Goal: Information Seeking & Learning: Check status

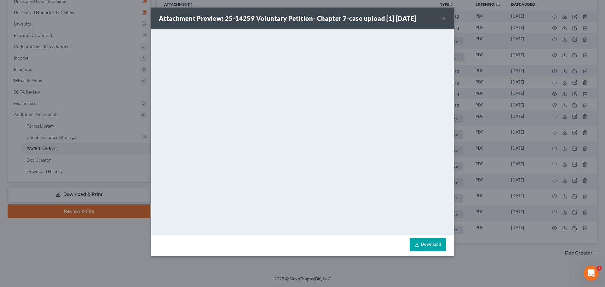
click at [442, 18] on button "×" at bounding box center [444, 18] width 4 height 8
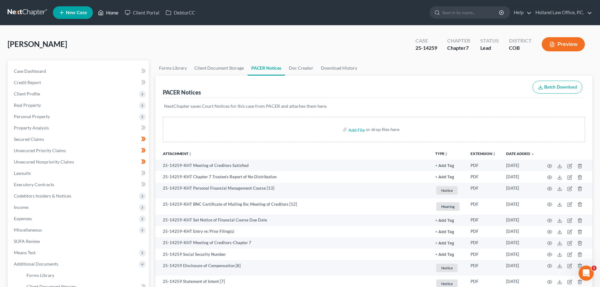
click at [112, 12] on link "Home" at bounding box center [108, 12] width 27 height 11
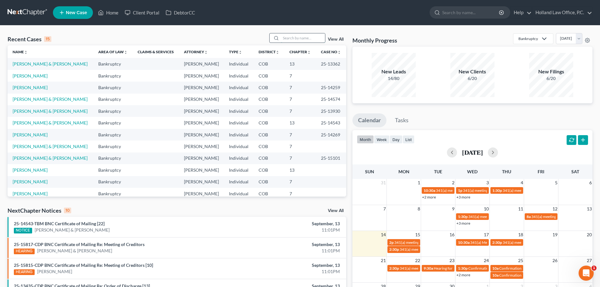
click at [291, 35] on input "search" at bounding box center [303, 37] width 44 height 9
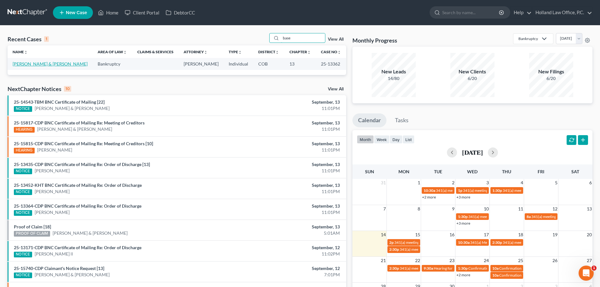
type input "base"
click at [31, 63] on link "[PERSON_NAME] & [PERSON_NAME]" at bounding box center [50, 63] width 75 height 5
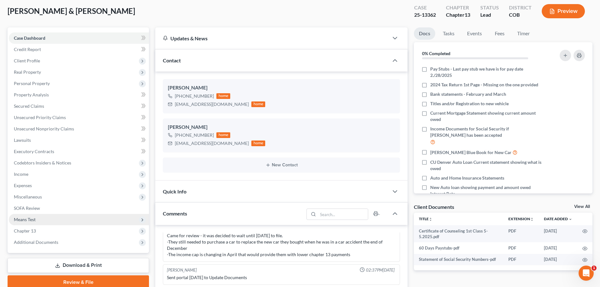
scroll to position [157, 0]
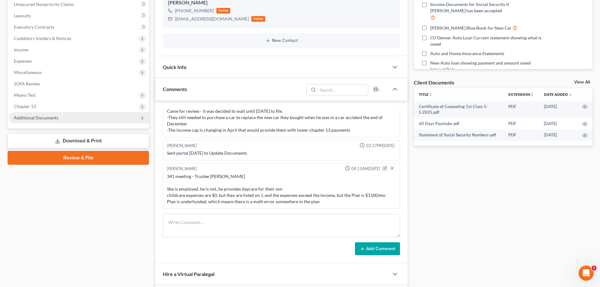
click at [29, 118] on span "Additional Documents" at bounding box center [36, 117] width 44 height 5
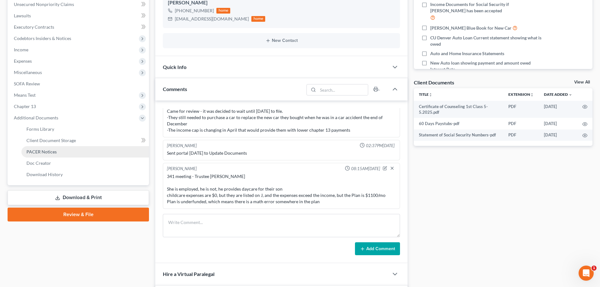
click at [32, 151] on span "PACER Notices" at bounding box center [41, 151] width 30 height 5
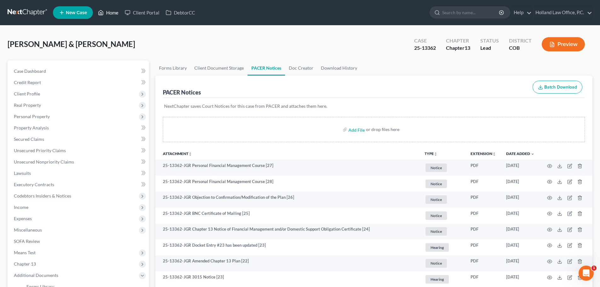
click at [110, 13] on link "Home" at bounding box center [108, 12] width 27 height 11
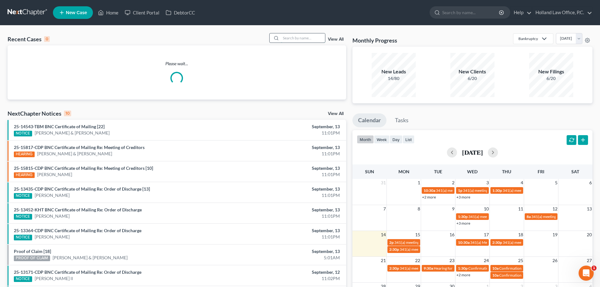
click at [295, 39] on input "search" at bounding box center [303, 37] width 44 height 9
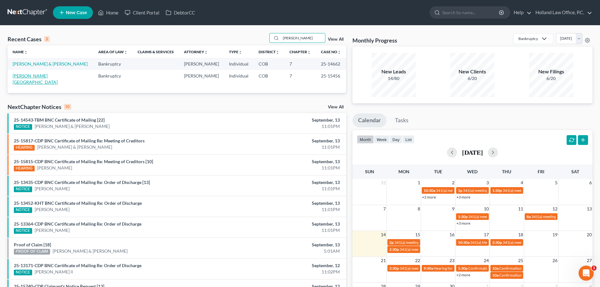
type input "hamilton"
click at [38, 77] on link "[PERSON_NAME][GEOGRAPHIC_DATA]" at bounding box center [35, 79] width 45 height 12
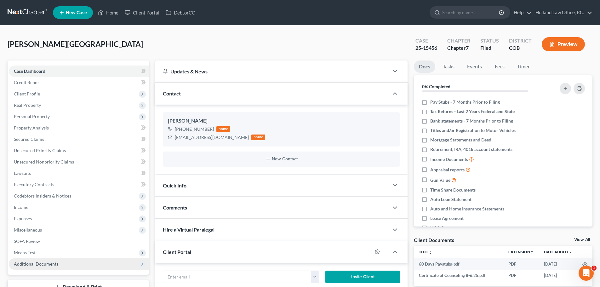
click at [29, 263] on span "Additional Documents" at bounding box center [36, 263] width 44 height 5
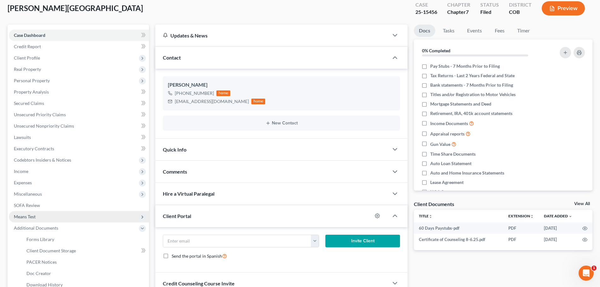
scroll to position [94, 0]
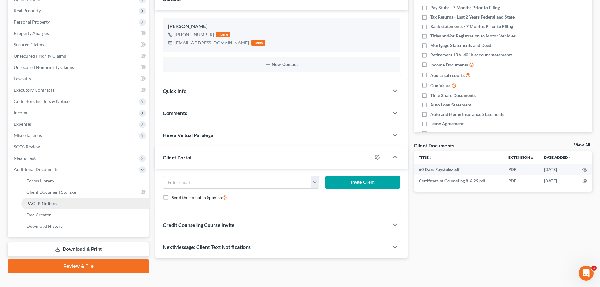
click at [37, 204] on span "PACER Notices" at bounding box center [41, 203] width 30 height 5
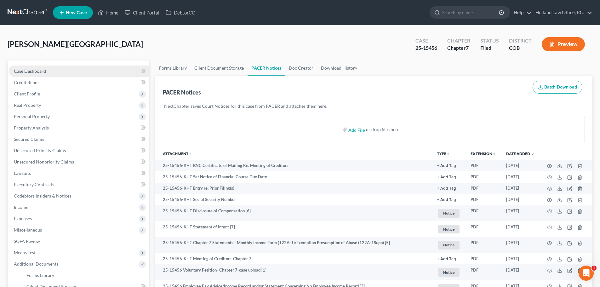
click at [30, 72] on span "Case Dashboard" at bounding box center [30, 70] width 32 height 5
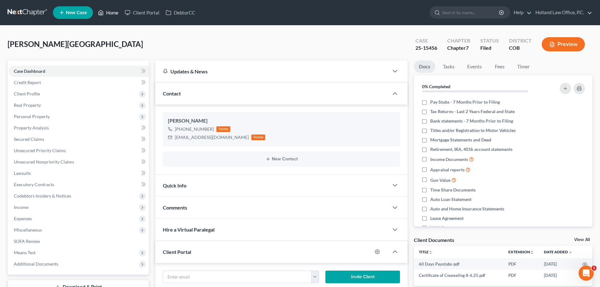
click at [115, 13] on link "Home" at bounding box center [108, 12] width 27 height 11
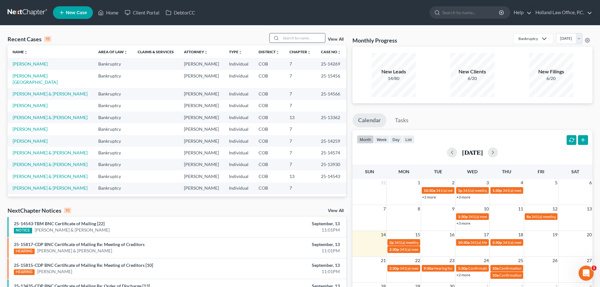
click at [284, 37] on input "search" at bounding box center [303, 37] width 44 height 9
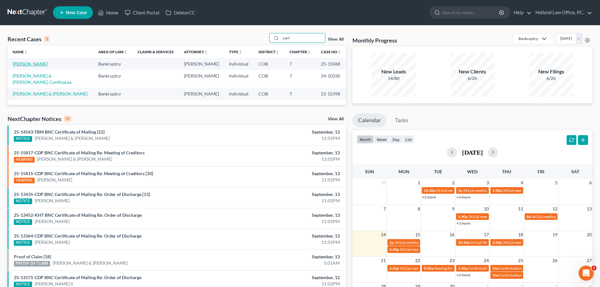
type input "cart"
click at [42, 66] on link "[PERSON_NAME]" at bounding box center [30, 63] width 35 height 5
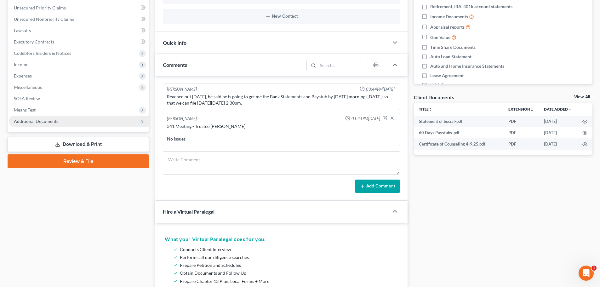
scroll to position [157, 0]
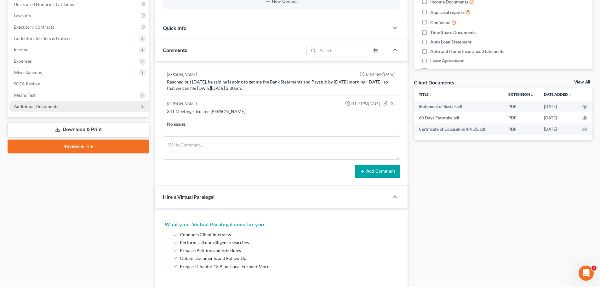
click at [52, 105] on span "Additional Documents" at bounding box center [36, 106] width 44 height 5
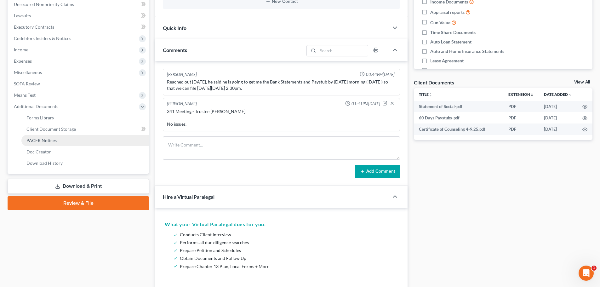
click at [51, 140] on span "PACER Notices" at bounding box center [41, 140] width 30 height 5
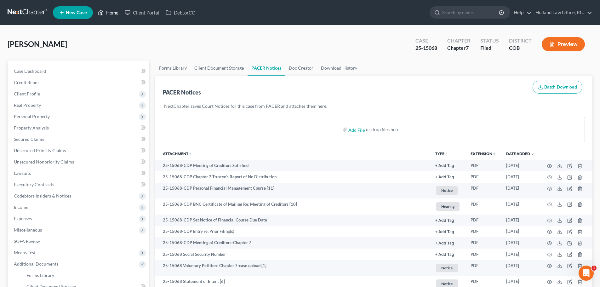
click at [109, 11] on link "Home" at bounding box center [108, 12] width 27 height 11
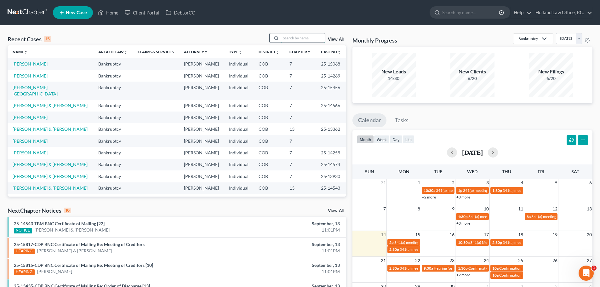
click at [290, 37] on input "search" at bounding box center [303, 37] width 44 height 9
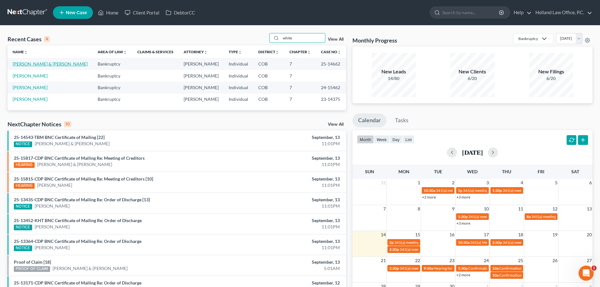
type input "white"
click at [38, 63] on link "[PERSON_NAME] & [PERSON_NAME]" at bounding box center [50, 63] width 75 height 5
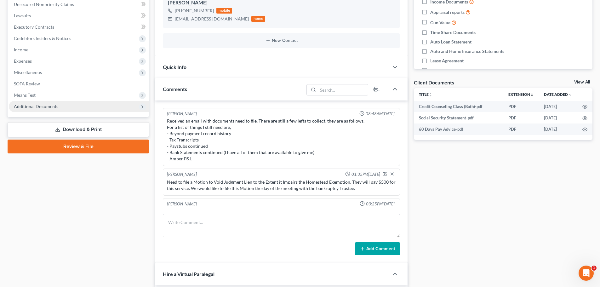
scroll to position [52, 0]
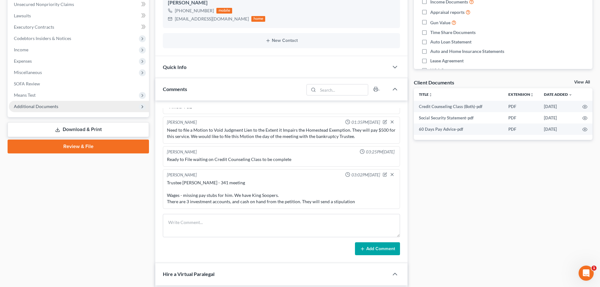
click at [41, 105] on span "Additional Documents" at bounding box center [36, 106] width 44 height 5
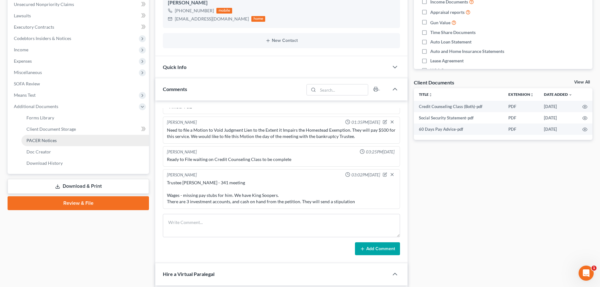
click at [55, 140] on span "PACER Notices" at bounding box center [41, 140] width 30 height 5
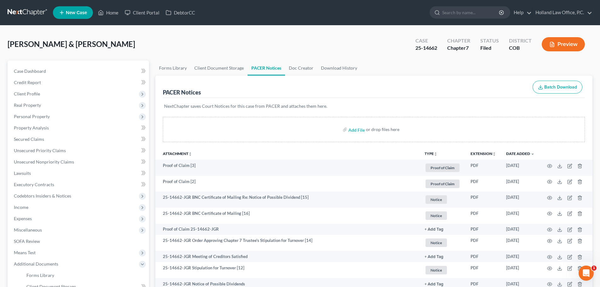
click at [29, 13] on link at bounding box center [28, 12] width 40 height 11
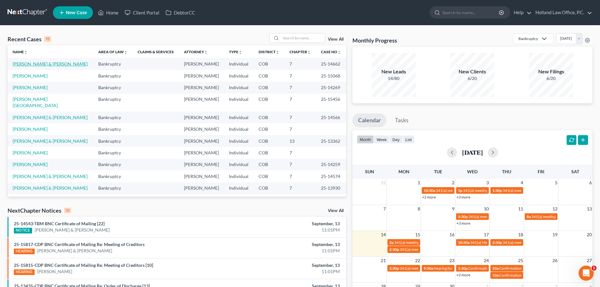
click at [40, 61] on link "[PERSON_NAME] & [PERSON_NAME]" at bounding box center [50, 63] width 75 height 5
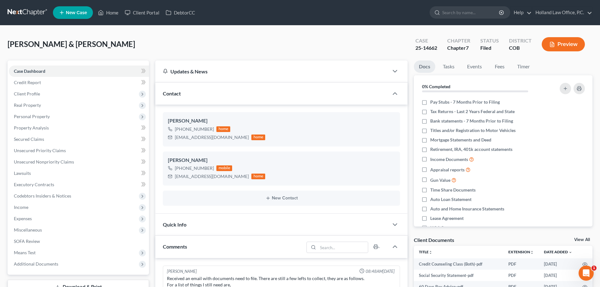
scroll to position [52, 0]
click at [522, 66] on link "Timer" at bounding box center [523, 66] width 23 height 12
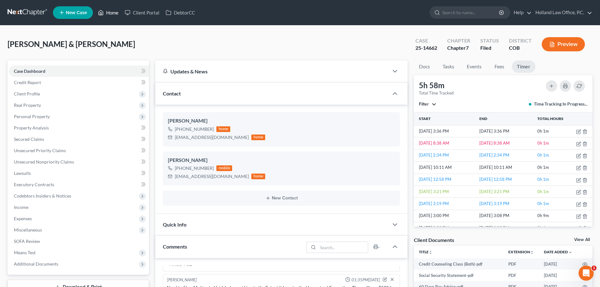
click at [112, 12] on link "Home" at bounding box center [108, 12] width 27 height 11
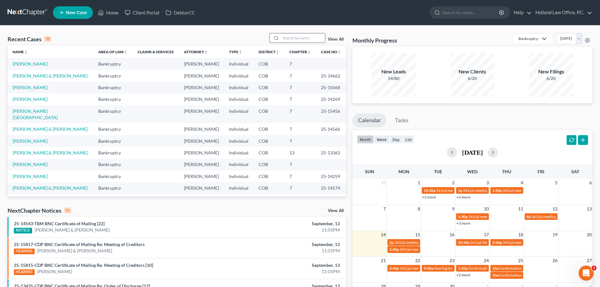
click at [289, 39] on input "search" at bounding box center [303, 37] width 44 height 9
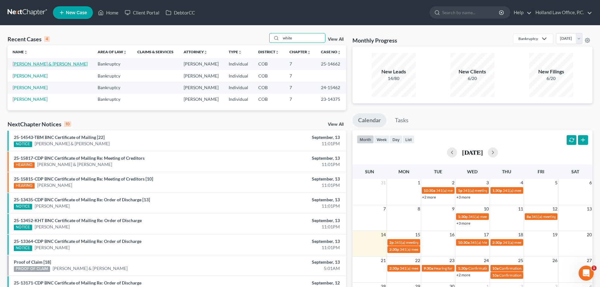
type input "white"
click at [51, 63] on link "[PERSON_NAME] & [PERSON_NAME]" at bounding box center [50, 63] width 75 height 5
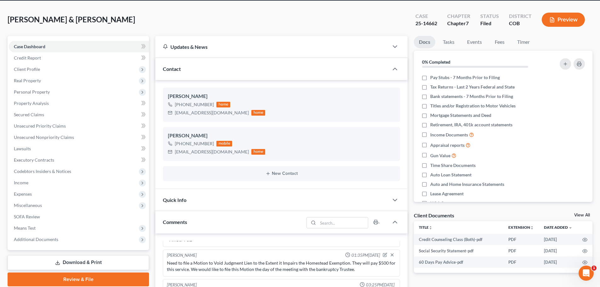
scroll to position [31, 0]
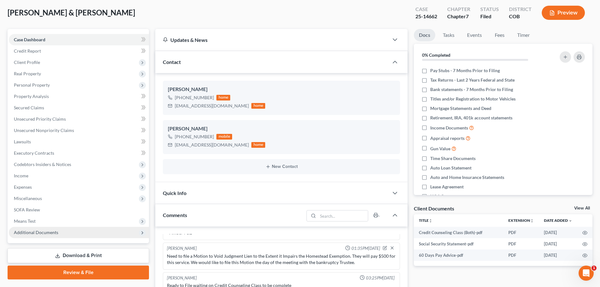
click at [29, 231] on span "Additional Documents" at bounding box center [36, 232] width 44 height 5
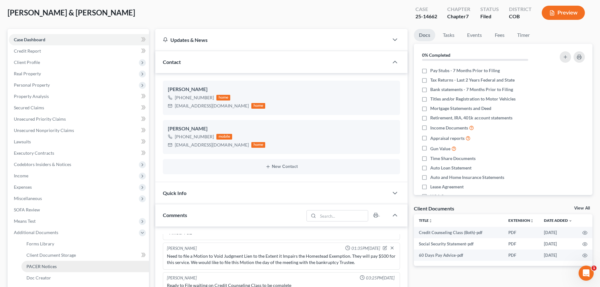
click at [45, 266] on span "PACER Notices" at bounding box center [41, 266] width 30 height 5
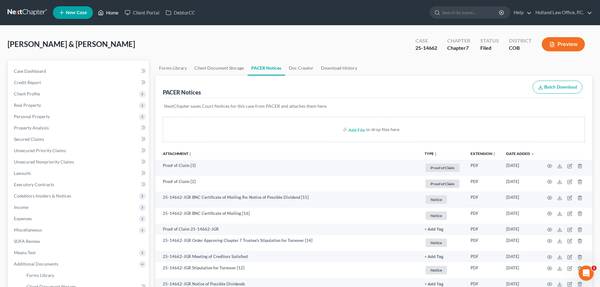
click at [116, 14] on link "Home" at bounding box center [108, 12] width 27 height 11
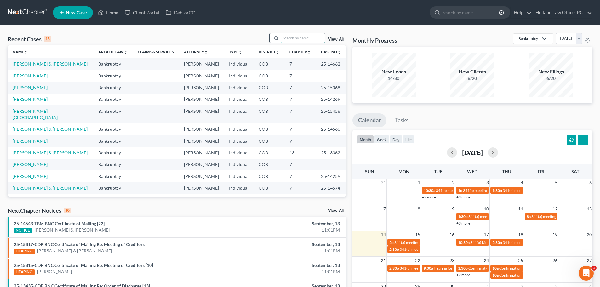
click at [290, 35] on input "search" at bounding box center [303, 37] width 44 height 9
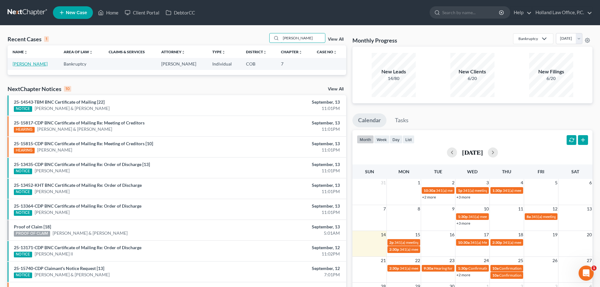
type input "[PERSON_NAME]"
click at [26, 62] on link "[PERSON_NAME]" at bounding box center [30, 63] width 35 height 5
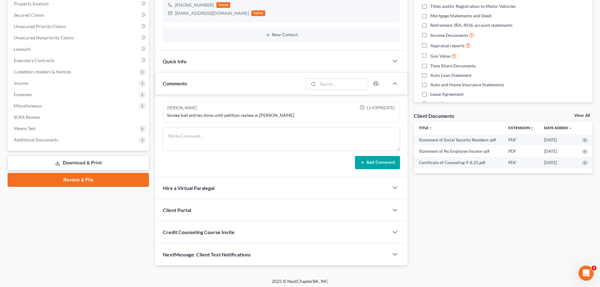
scroll to position [127, 0]
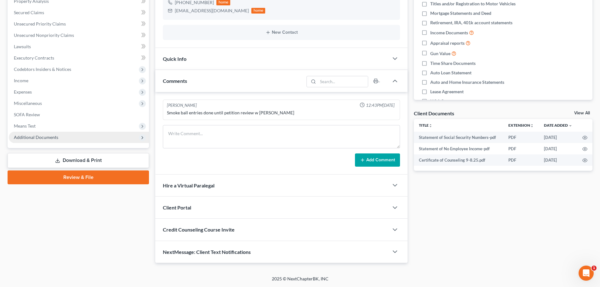
click at [41, 137] on span "Additional Documents" at bounding box center [36, 136] width 44 height 5
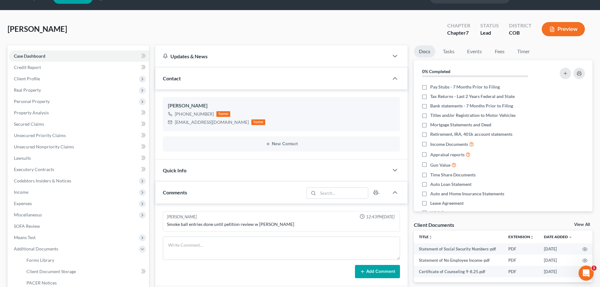
scroll to position [1, 0]
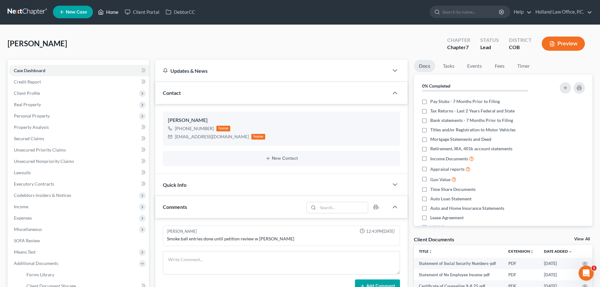
click at [112, 11] on link "Home" at bounding box center [108, 11] width 27 height 11
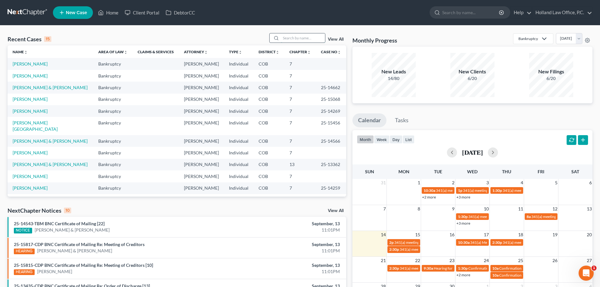
click at [288, 37] on input "search" at bounding box center [303, 37] width 44 height 9
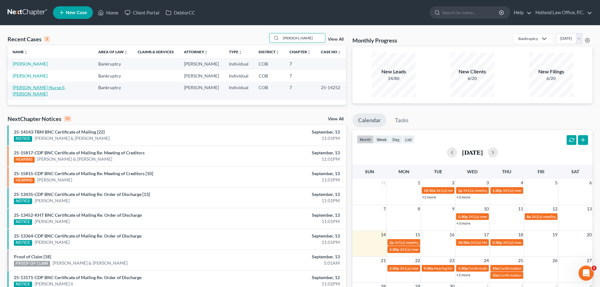
type input "[PERSON_NAME]"
click at [34, 88] on link "[PERSON_NAME]-Nurse ll, [PERSON_NAME]" at bounding box center [39, 91] width 53 height 12
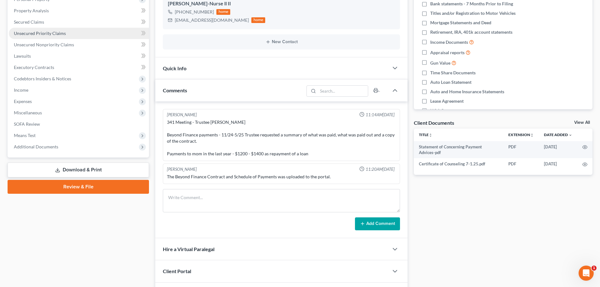
scroll to position [126, 0]
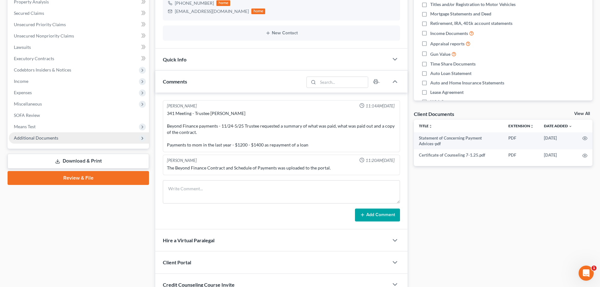
click at [37, 138] on span "Additional Documents" at bounding box center [36, 137] width 44 height 5
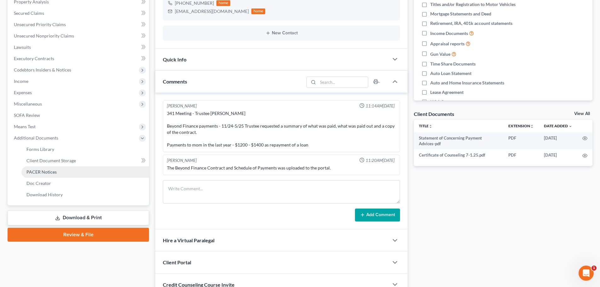
click at [34, 171] on span "PACER Notices" at bounding box center [41, 171] width 30 height 5
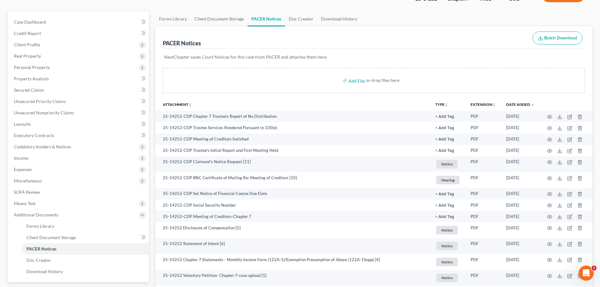
scroll to position [3, 0]
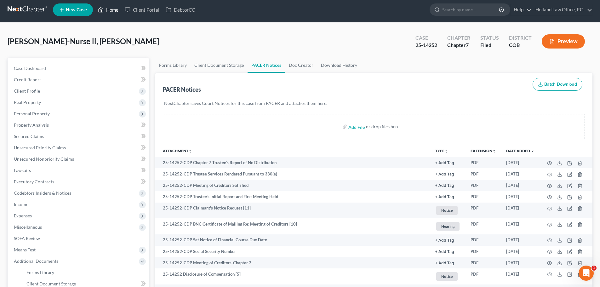
click at [108, 8] on link "Home" at bounding box center [108, 9] width 27 height 11
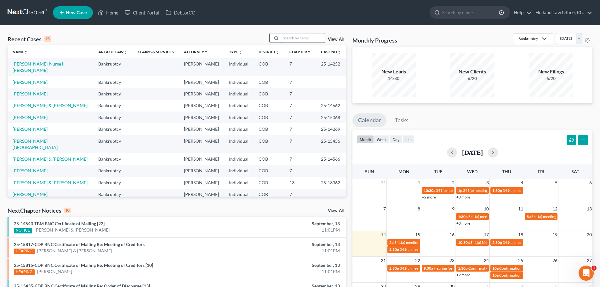
click at [304, 38] on input "search" at bounding box center [303, 37] width 44 height 9
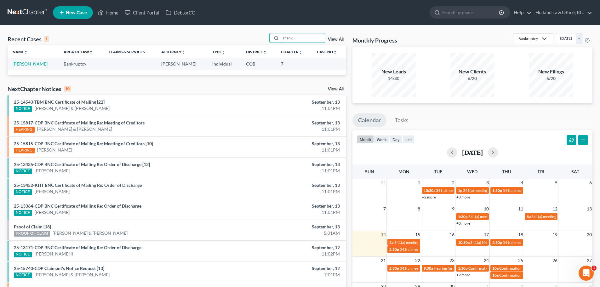
type input "shank"
click at [32, 64] on link "[PERSON_NAME]" at bounding box center [30, 63] width 35 height 5
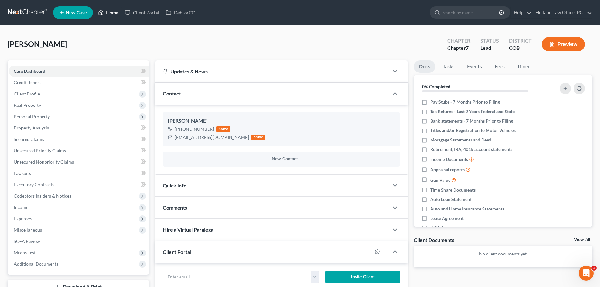
click at [114, 12] on link "Home" at bounding box center [108, 12] width 27 height 11
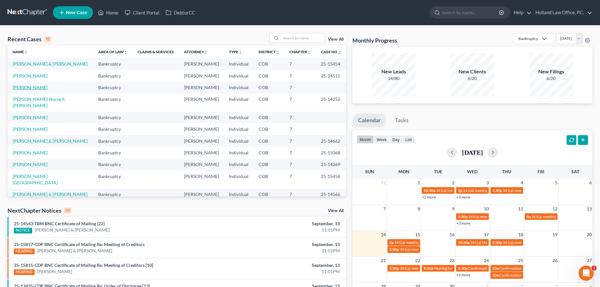
click at [29, 86] on link "[PERSON_NAME]" at bounding box center [30, 87] width 35 height 5
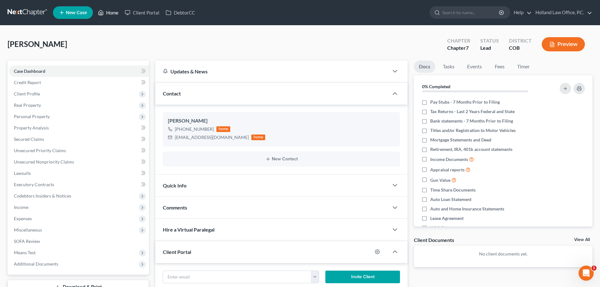
click at [113, 12] on link "Home" at bounding box center [108, 12] width 27 height 11
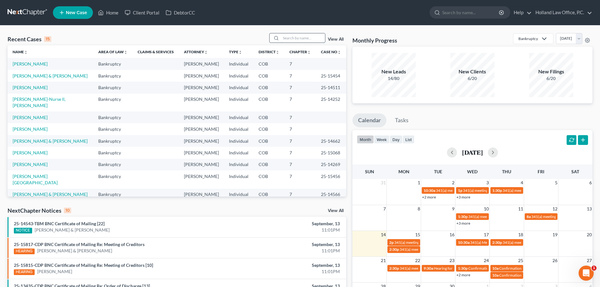
click at [302, 37] on input "search" at bounding box center [303, 37] width 44 height 9
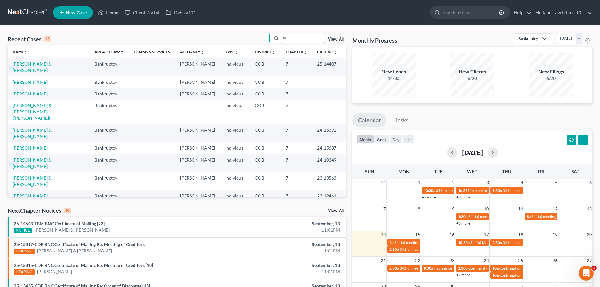
type input "ty"
click at [23, 83] on link "[PERSON_NAME]" at bounding box center [30, 81] width 35 height 5
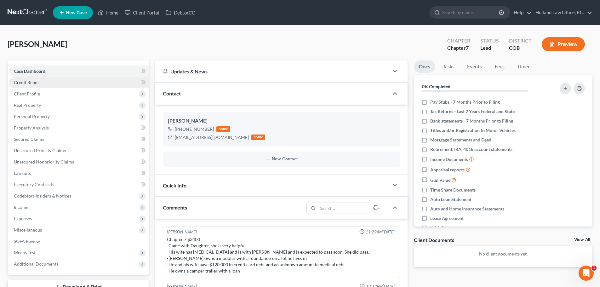
click at [42, 81] on link "Credit Report" at bounding box center [79, 82] width 140 height 11
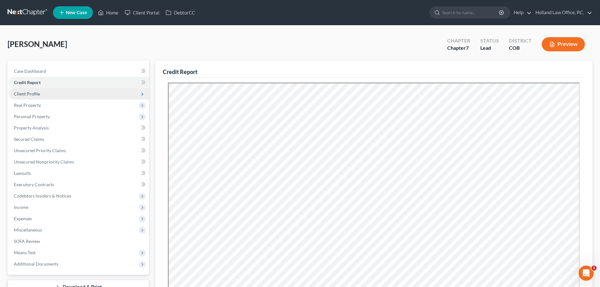
click at [39, 93] on span "Client Profile" at bounding box center [27, 93] width 26 height 5
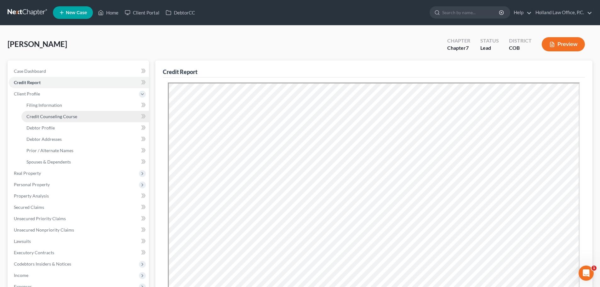
click at [43, 115] on span "Credit Counseling Course" at bounding box center [51, 116] width 51 height 5
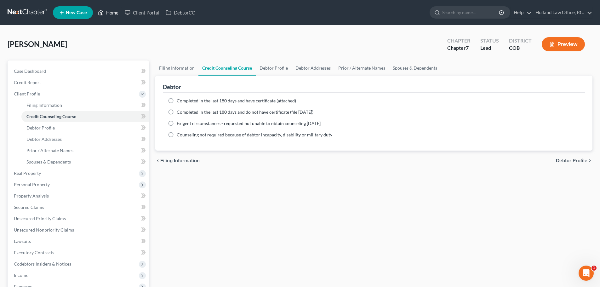
click at [115, 9] on link "Home" at bounding box center [108, 12] width 27 height 11
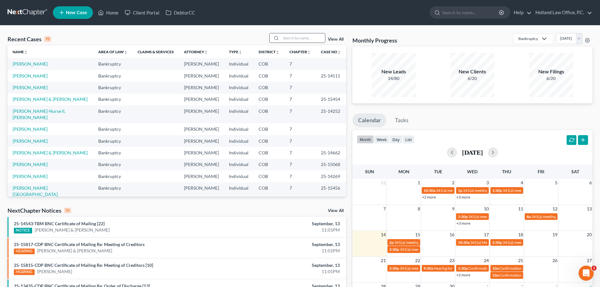
click at [302, 38] on input "search" at bounding box center [303, 37] width 44 height 9
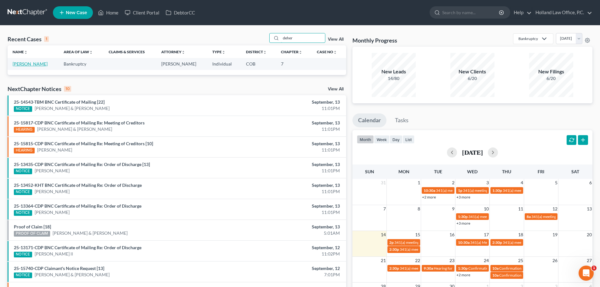
type input "deher"
click at [22, 65] on link "[PERSON_NAME]" at bounding box center [30, 63] width 35 height 5
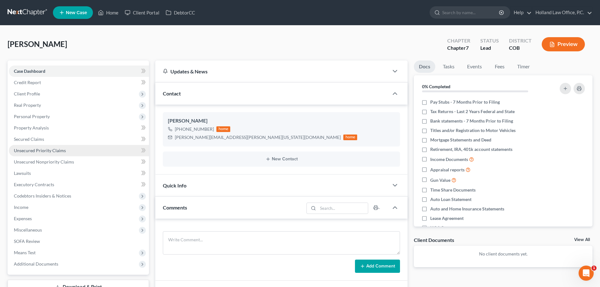
scroll to position [94, 0]
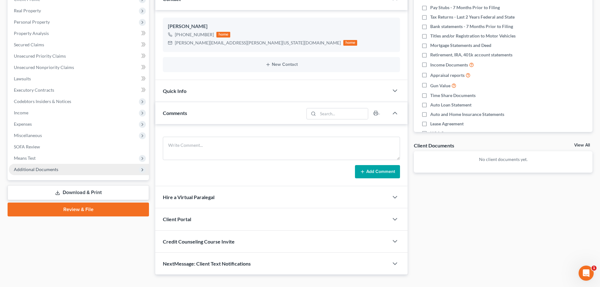
click at [48, 170] on span "Additional Documents" at bounding box center [36, 169] width 44 height 5
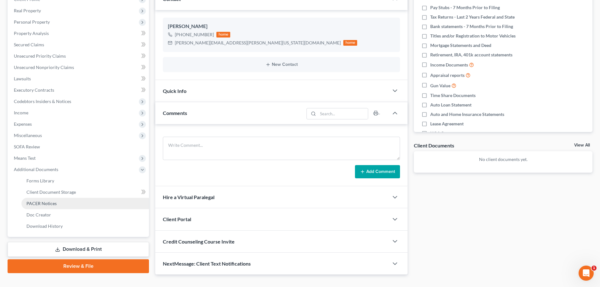
click at [44, 202] on span "PACER Notices" at bounding box center [41, 203] width 30 height 5
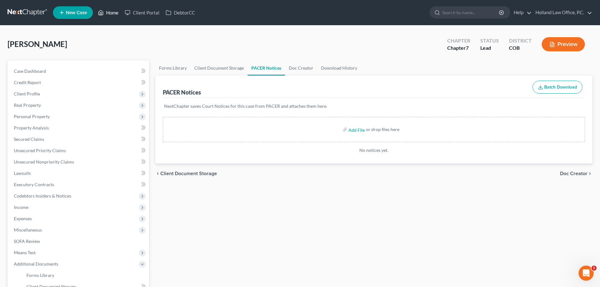
click at [112, 14] on link "Home" at bounding box center [108, 12] width 27 height 11
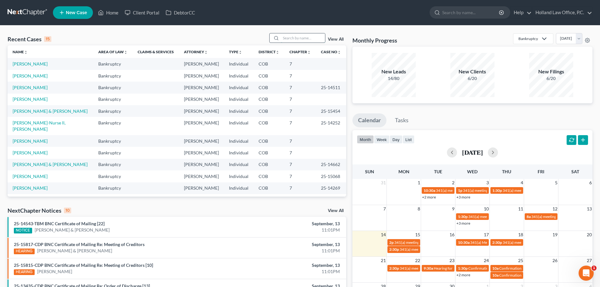
click at [293, 41] on input "search" at bounding box center [303, 37] width 44 height 9
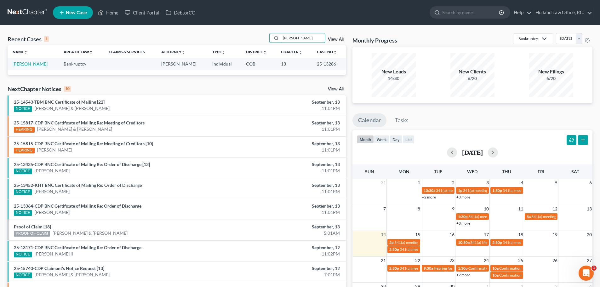
type input "[PERSON_NAME]"
click at [29, 65] on link "[PERSON_NAME]" at bounding box center [30, 63] width 35 height 5
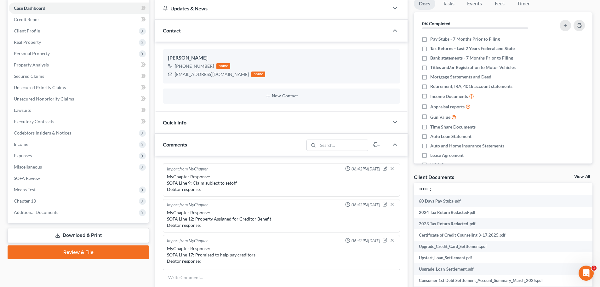
scroll to position [148, 0]
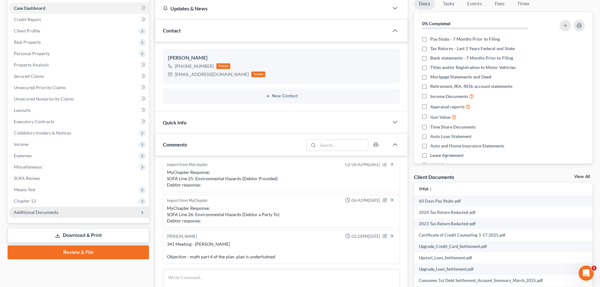
click at [34, 214] on span "Additional Documents" at bounding box center [36, 211] width 44 height 5
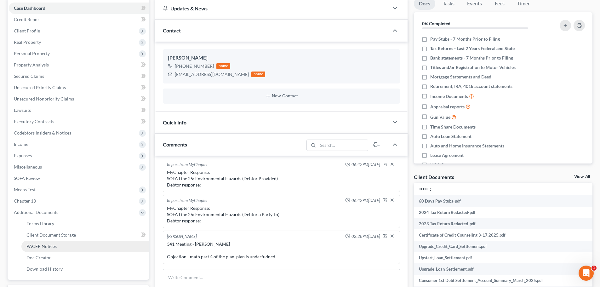
click at [44, 246] on span "PACER Notices" at bounding box center [41, 245] width 30 height 5
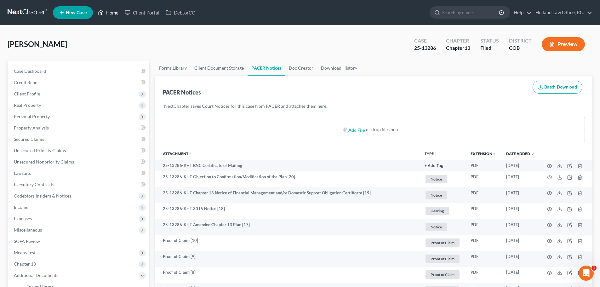
click at [106, 10] on link "Home" at bounding box center [108, 12] width 27 height 11
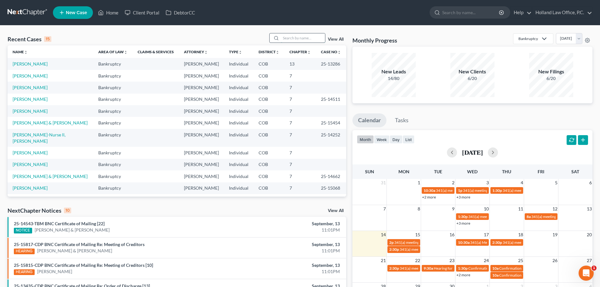
click at [308, 38] on input "search" at bounding box center [303, 37] width 44 height 9
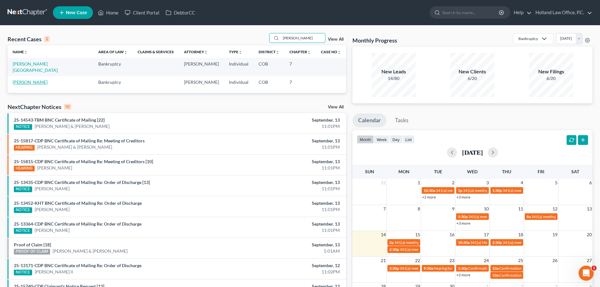
type input "[PERSON_NAME]"
click at [36, 79] on link "[PERSON_NAME]" at bounding box center [30, 81] width 35 height 5
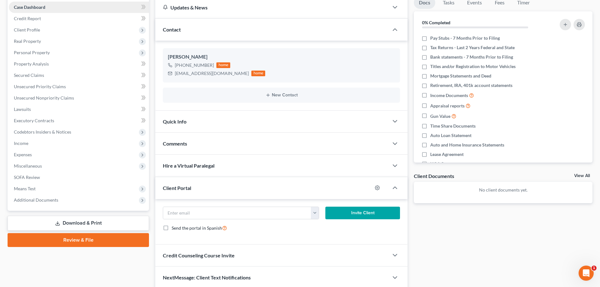
scroll to position [89, 0]
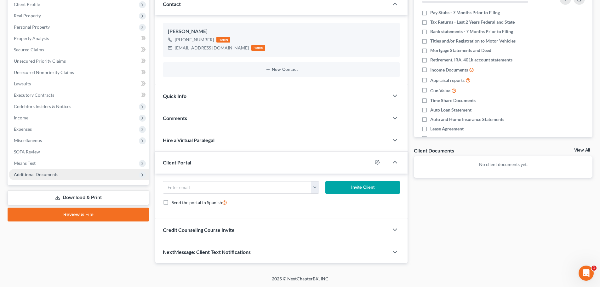
click at [30, 174] on span "Additional Documents" at bounding box center [36, 174] width 44 height 5
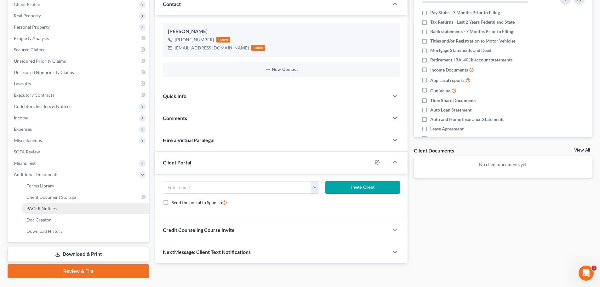
click at [39, 207] on span "PACER Notices" at bounding box center [41, 208] width 30 height 5
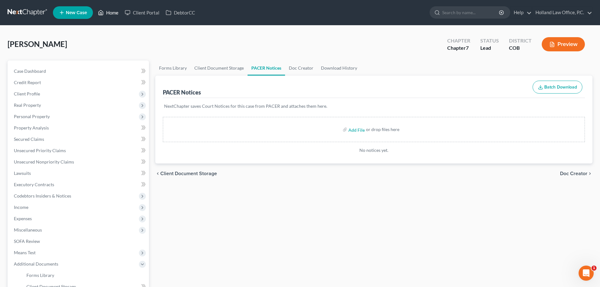
click at [117, 14] on link "Home" at bounding box center [108, 12] width 27 height 11
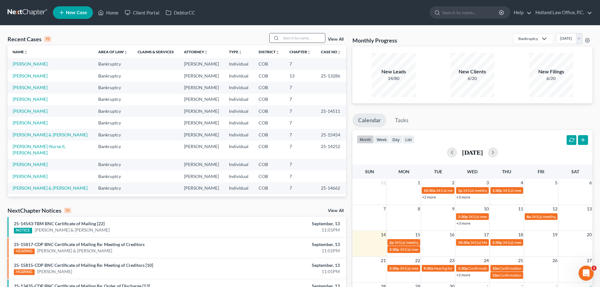
click at [294, 38] on input "search" at bounding box center [303, 37] width 44 height 9
click at [308, 36] on input "search" at bounding box center [303, 37] width 44 height 9
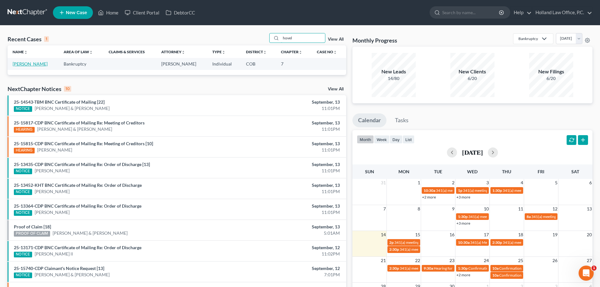
type input "hovel"
click at [25, 63] on link "[PERSON_NAME]" at bounding box center [30, 63] width 35 height 5
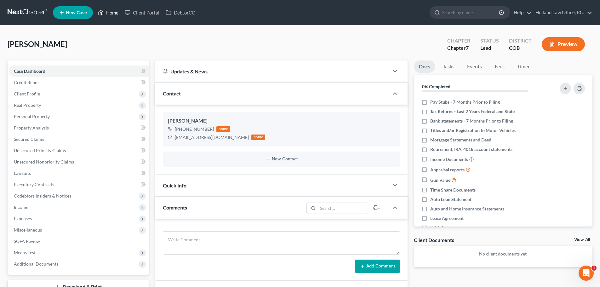
click at [107, 12] on link "Home" at bounding box center [108, 12] width 27 height 11
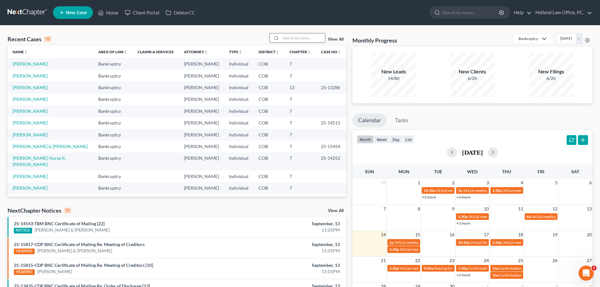
click at [307, 39] on input "search" at bounding box center [303, 37] width 44 height 9
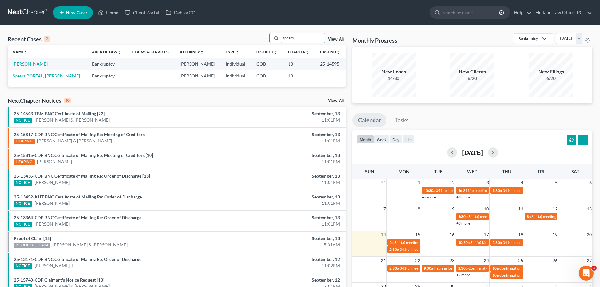
type input "spears"
click at [32, 64] on link "[PERSON_NAME]" at bounding box center [30, 63] width 35 height 5
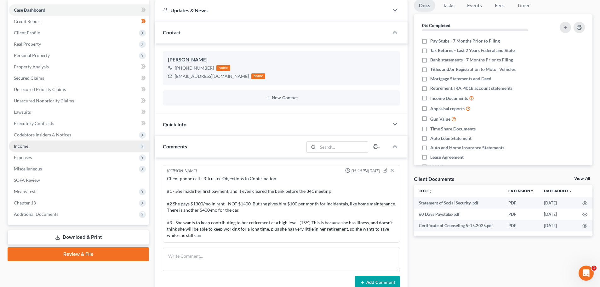
scroll to position [63, 0]
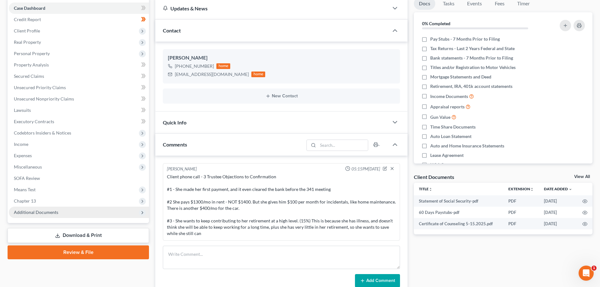
click at [37, 214] on span "Additional Documents" at bounding box center [36, 211] width 44 height 5
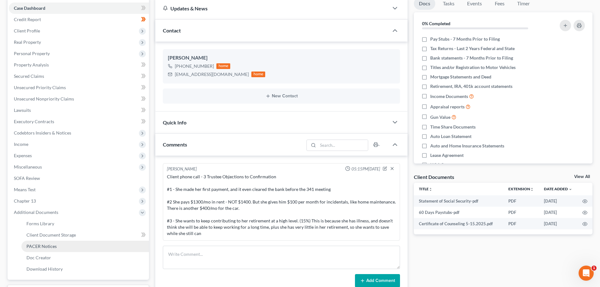
scroll to position [126, 0]
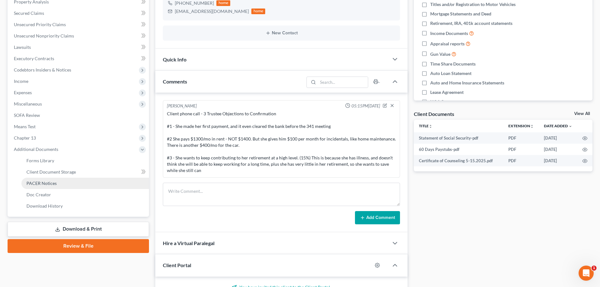
click at [39, 183] on span "PACER Notices" at bounding box center [41, 182] width 30 height 5
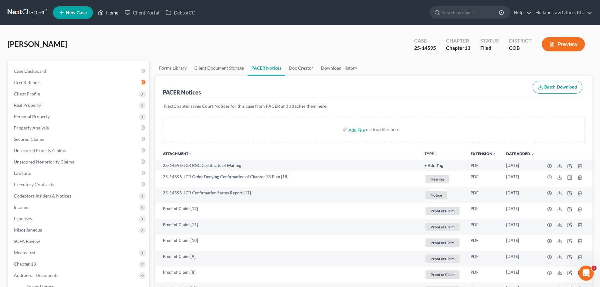
click at [112, 12] on link "Home" at bounding box center [108, 12] width 27 height 11
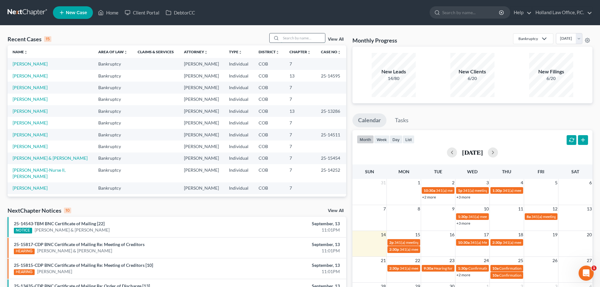
click at [291, 37] on input "search" at bounding box center [303, 37] width 44 height 9
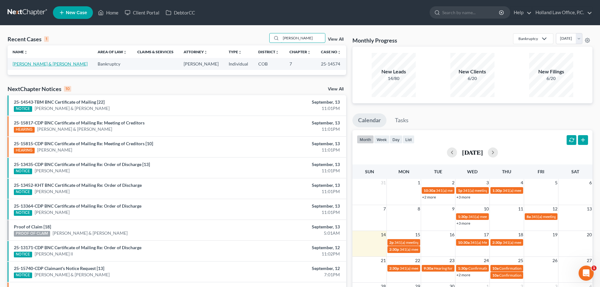
type input "[PERSON_NAME]"
click at [50, 65] on link "[PERSON_NAME] & [PERSON_NAME]" at bounding box center [50, 63] width 75 height 5
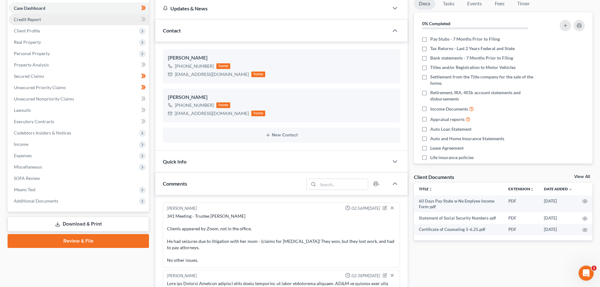
scroll to position [122, 0]
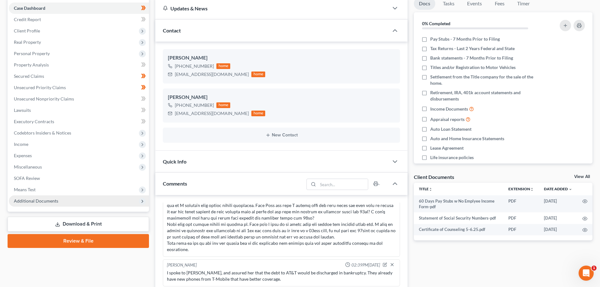
click at [44, 200] on span "Additional Documents" at bounding box center [36, 200] width 44 height 5
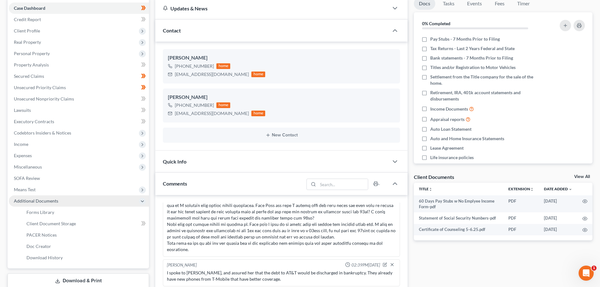
scroll to position [126, 0]
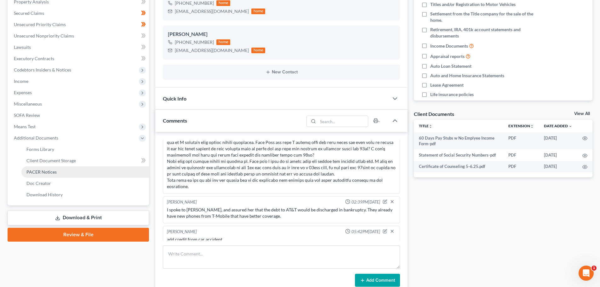
click at [42, 174] on link "PACER Notices" at bounding box center [85, 171] width 128 height 11
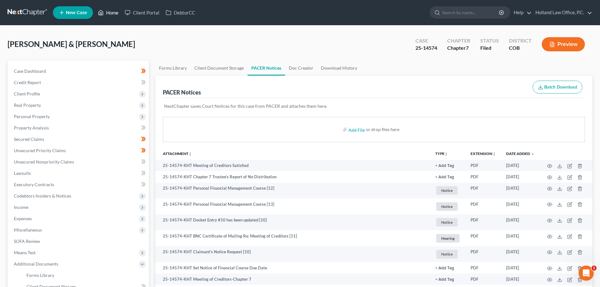
click at [113, 13] on link "Home" at bounding box center [108, 12] width 27 height 11
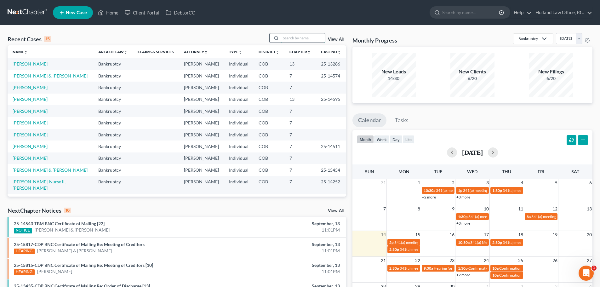
click at [286, 34] on input "search" at bounding box center [303, 37] width 44 height 9
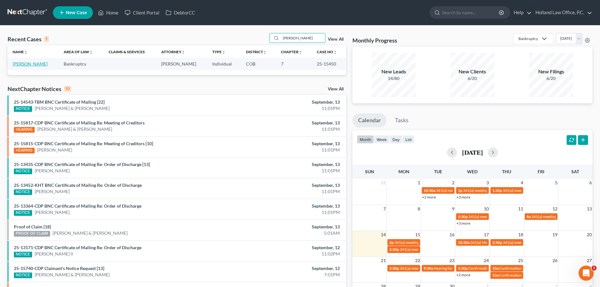
type input "[PERSON_NAME]"
click at [27, 66] on link "[PERSON_NAME]" at bounding box center [30, 63] width 35 height 5
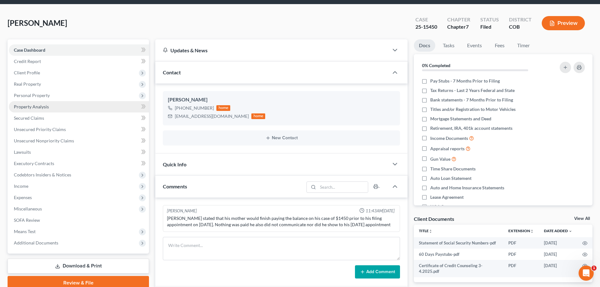
scroll to position [63, 0]
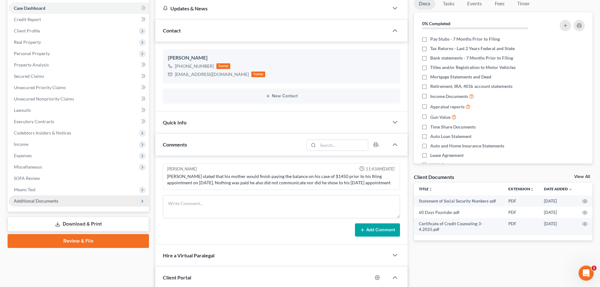
click at [43, 199] on span "Additional Documents" at bounding box center [36, 200] width 44 height 5
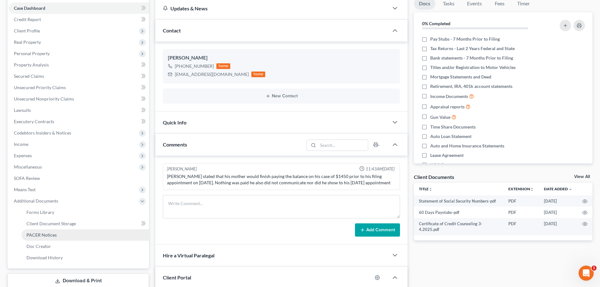
click at [44, 234] on span "PACER Notices" at bounding box center [41, 234] width 30 height 5
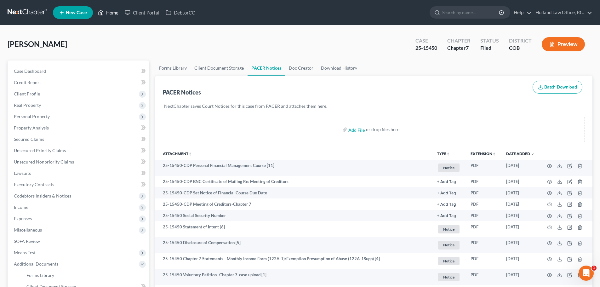
click at [107, 11] on link "Home" at bounding box center [108, 12] width 27 height 11
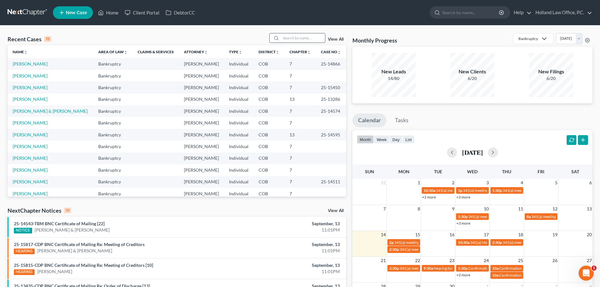
click at [287, 38] on input "search" at bounding box center [303, 37] width 44 height 9
type input "[PERSON_NAME]"
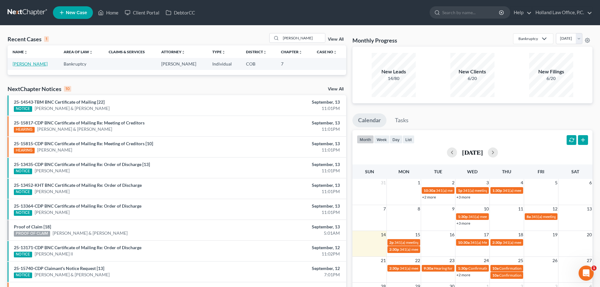
click at [26, 63] on link "[PERSON_NAME]" at bounding box center [30, 63] width 35 height 5
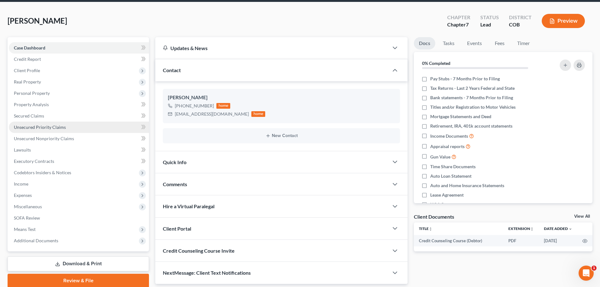
scroll to position [48, 0]
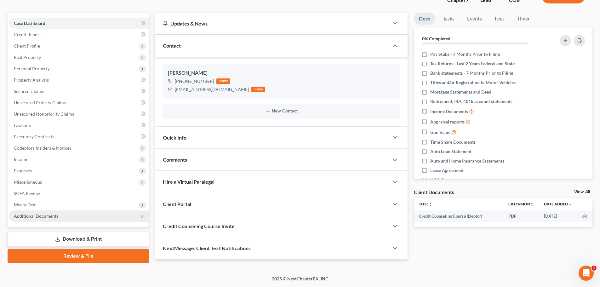
click at [47, 217] on span "Additional Documents" at bounding box center [36, 215] width 44 height 5
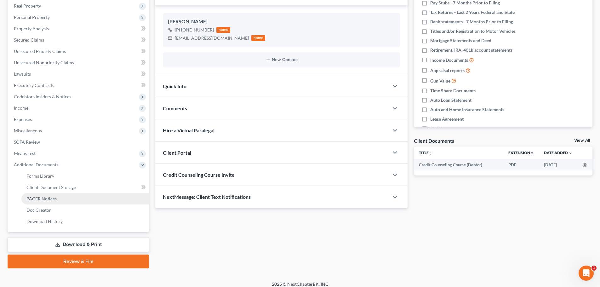
scroll to position [105, 0]
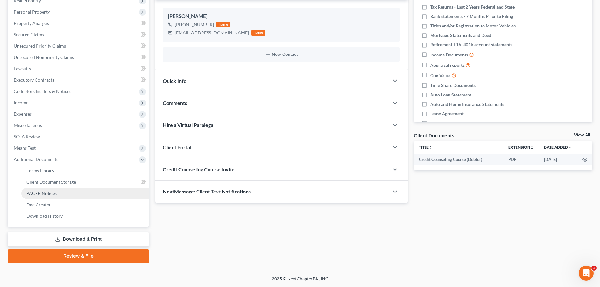
click at [33, 192] on span "PACER Notices" at bounding box center [41, 193] width 30 height 5
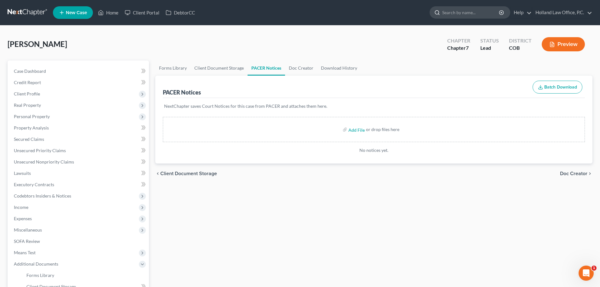
click at [465, 12] on input "search" at bounding box center [471, 13] width 58 height 12
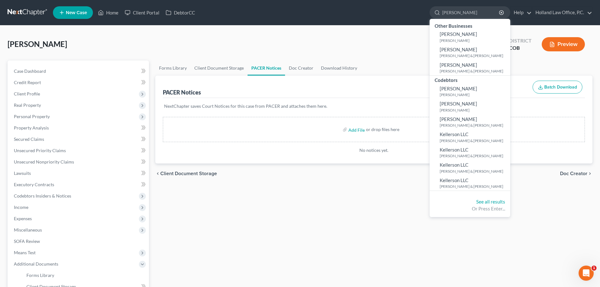
type input "[PERSON_NAME]"
click at [115, 12] on link "Home" at bounding box center [108, 12] width 27 height 11
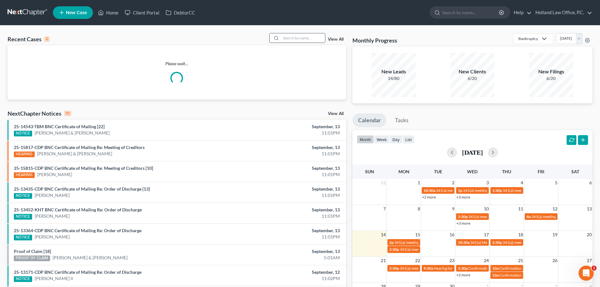
click at [312, 35] on input "search" at bounding box center [303, 37] width 44 height 9
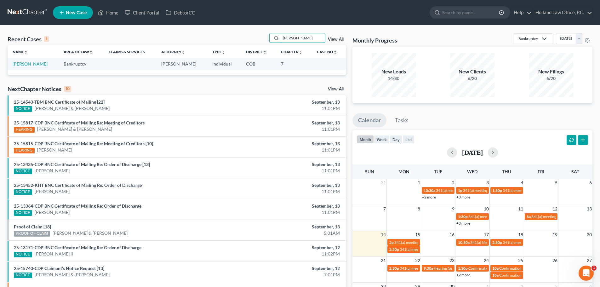
type input "[PERSON_NAME]"
click at [26, 64] on link "[PERSON_NAME]" at bounding box center [30, 63] width 35 height 5
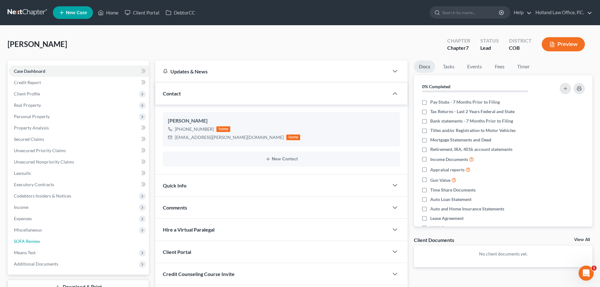
scroll to position [48, 0]
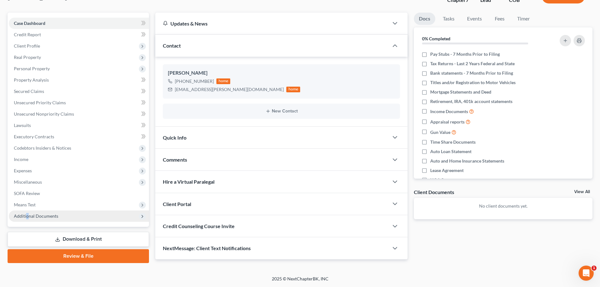
click at [26, 218] on span "Additional Documents" at bounding box center [36, 215] width 44 height 5
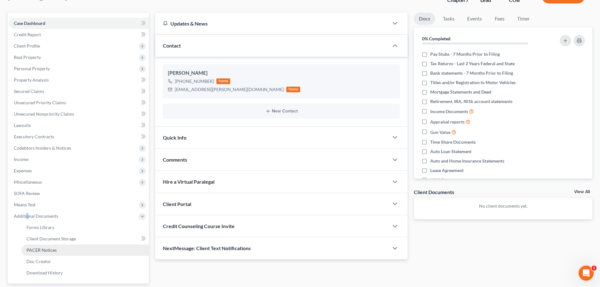
click at [32, 247] on span "PACER Notices" at bounding box center [41, 249] width 30 height 5
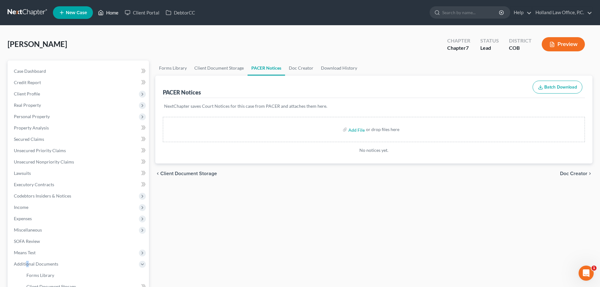
click at [115, 10] on link "Home" at bounding box center [108, 12] width 27 height 11
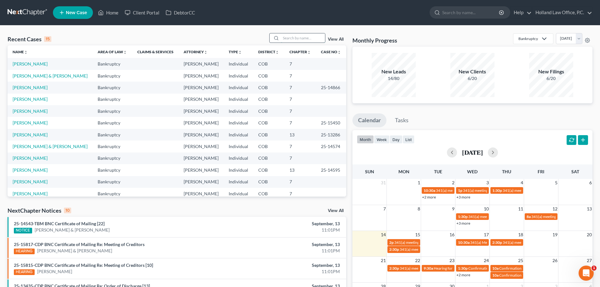
click at [294, 36] on input "search" at bounding box center [303, 37] width 44 height 9
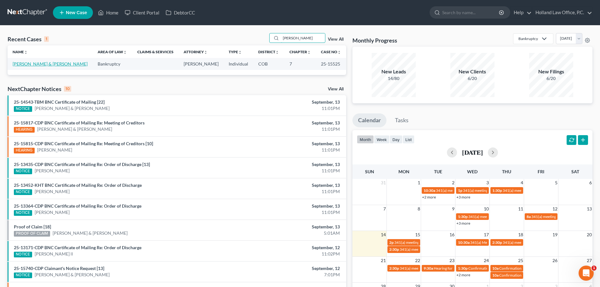
type input "[PERSON_NAME]"
click at [36, 64] on link "[PERSON_NAME] & [PERSON_NAME]" at bounding box center [50, 63] width 75 height 5
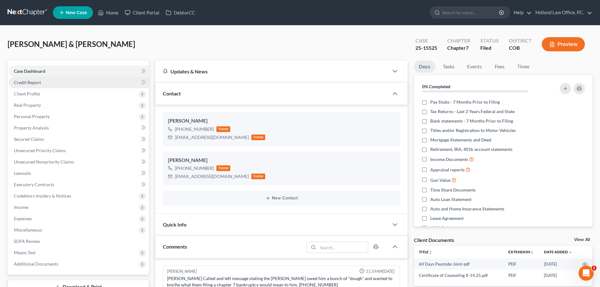
drag, startPoint x: 36, startPoint y: 64, endPoint x: 40, endPoint y: 78, distance: 14.1
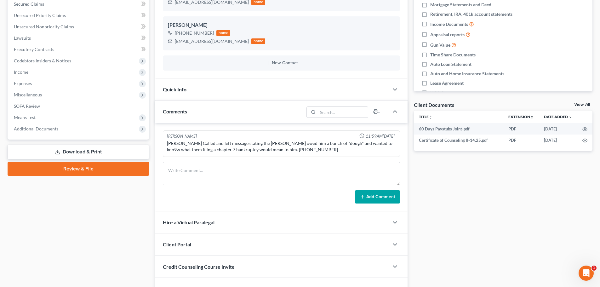
scroll to position [172, 0]
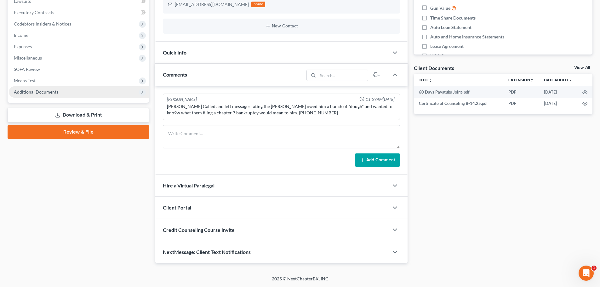
click at [28, 88] on span "Additional Documents" at bounding box center [79, 91] width 140 height 11
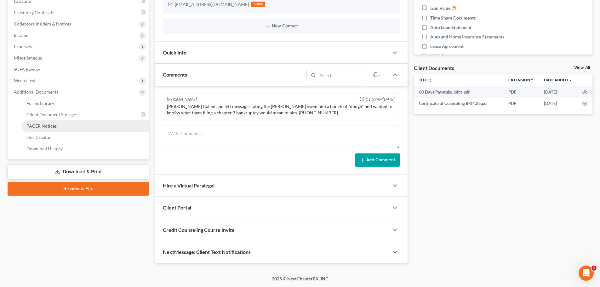
click at [40, 127] on span "PACER Notices" at bounding box center [41, 125] width 30 height 5
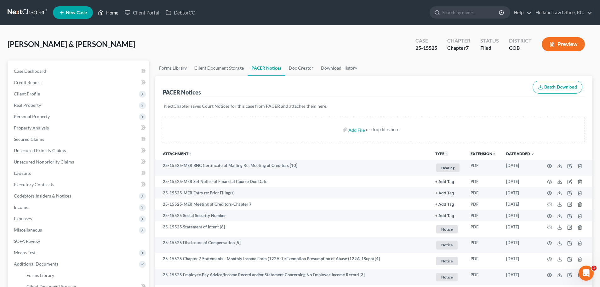
click at [108, 12] on link "Home" at bounding box center [108, 12] width 27 height 11
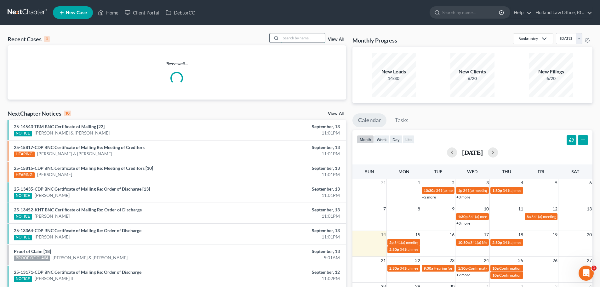
click at [310, 37] on input "search" at bounding box center [303, 37] width 44 height 9
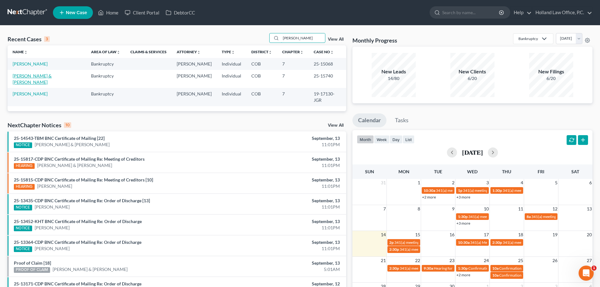
type input "[PERSON_NAME]"
click at [52, 77] on link "[PERSON_NAME] & [PERSON_NAME]" at bounding box center [32, 79] width 39 height 12
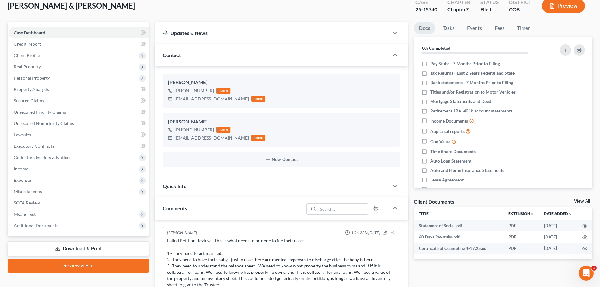
scroll to position [126, 0]
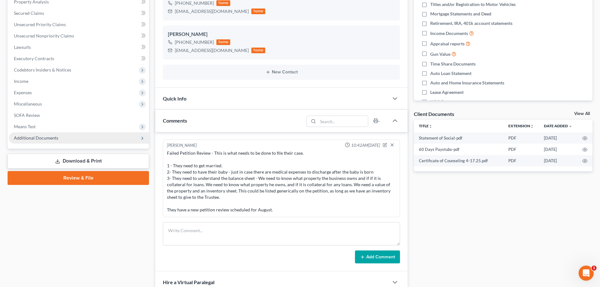
click at [33, 138] on span "Additional Documents" at bounding box center [36, 137] width 44 height 5
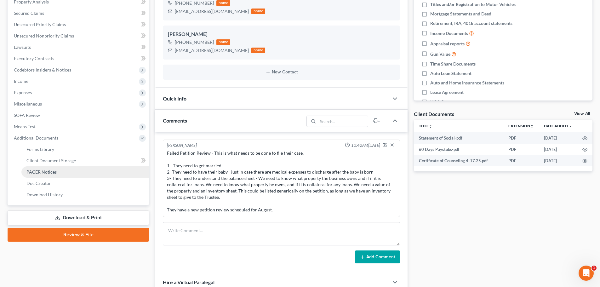
click at [40, 171] on span "PACER Notices" at bounding box center [41, 171] width 30 height 5
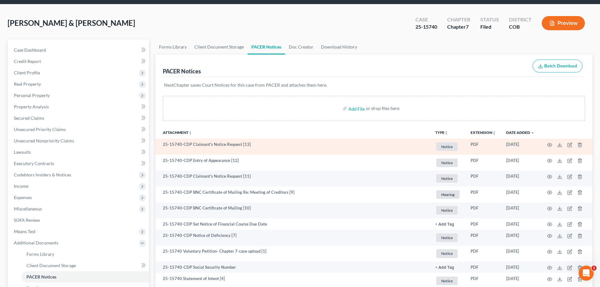
scroll to position [21, 0]
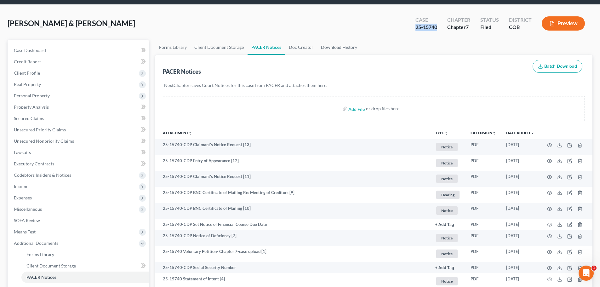
drag, startPoint x: 417, startPoint y: 28, endPoint x: 442, endPoint y: 27, distance: 25.6
click at [442, 27] on div "Case 25-15740" at bounding box center [426, 24] width 32 height 19
copy div "25-15740"
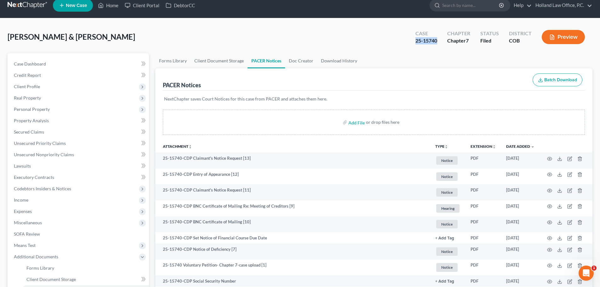
scroll to position [0, 0]
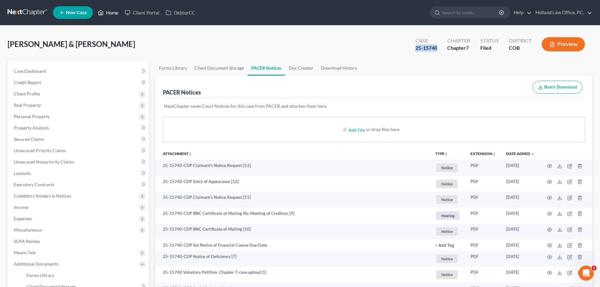
click at [108, 13] on link "Home" at bounding box center [108, 12] width 27 height 11
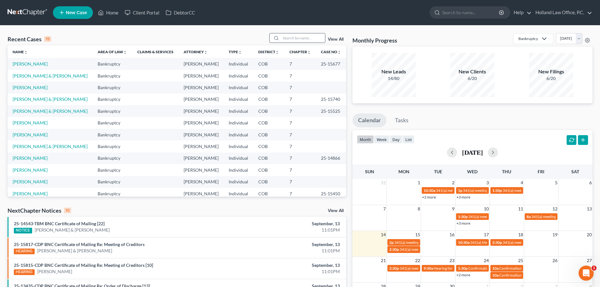
click at [299, 39] on input "search" at bounding box center [303, 37] width 44 height 9
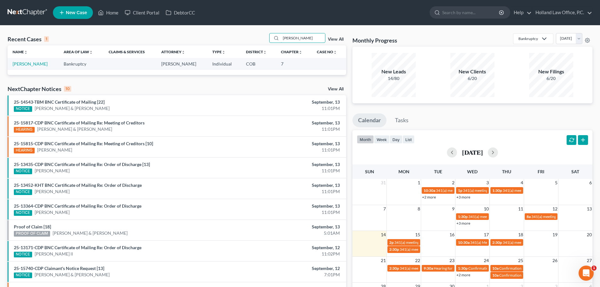
type input "[PERSON_NAME]"
